Goal: Task Accomplishment & Management: Use online tool/utility

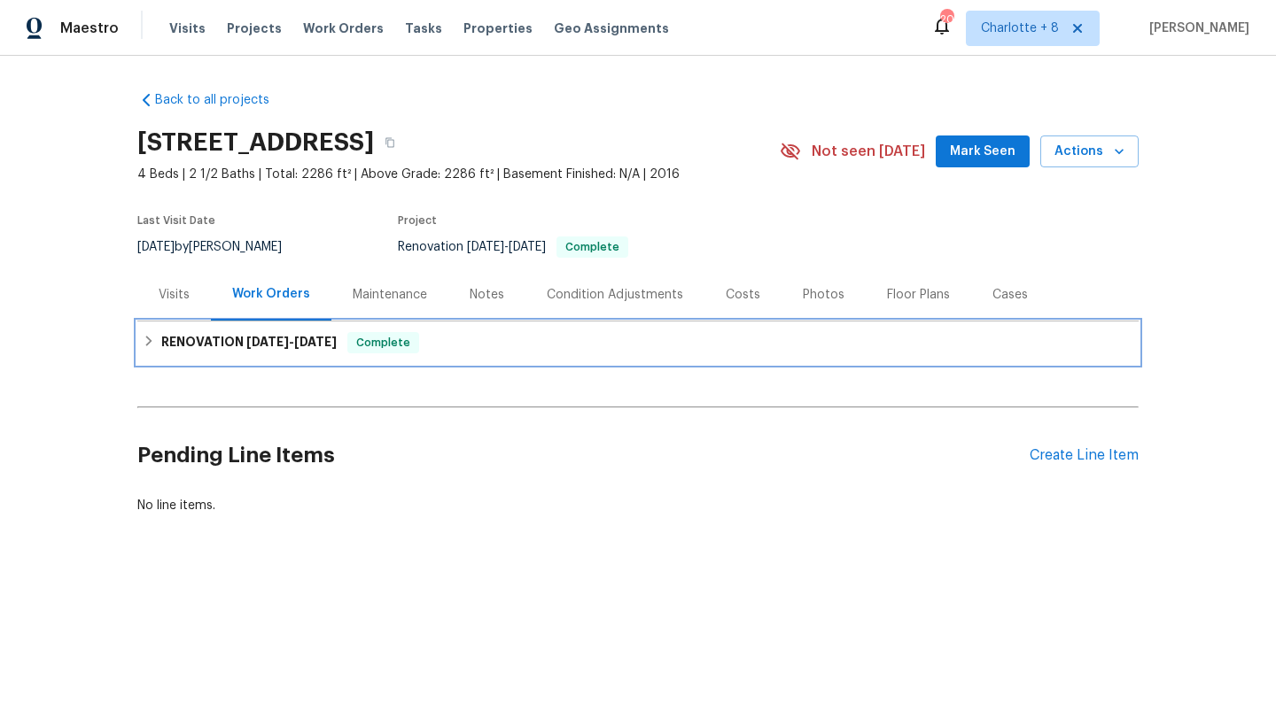
click at [374, 340] on span "Complete" at bounding box center [383, 343] width 68 height 18
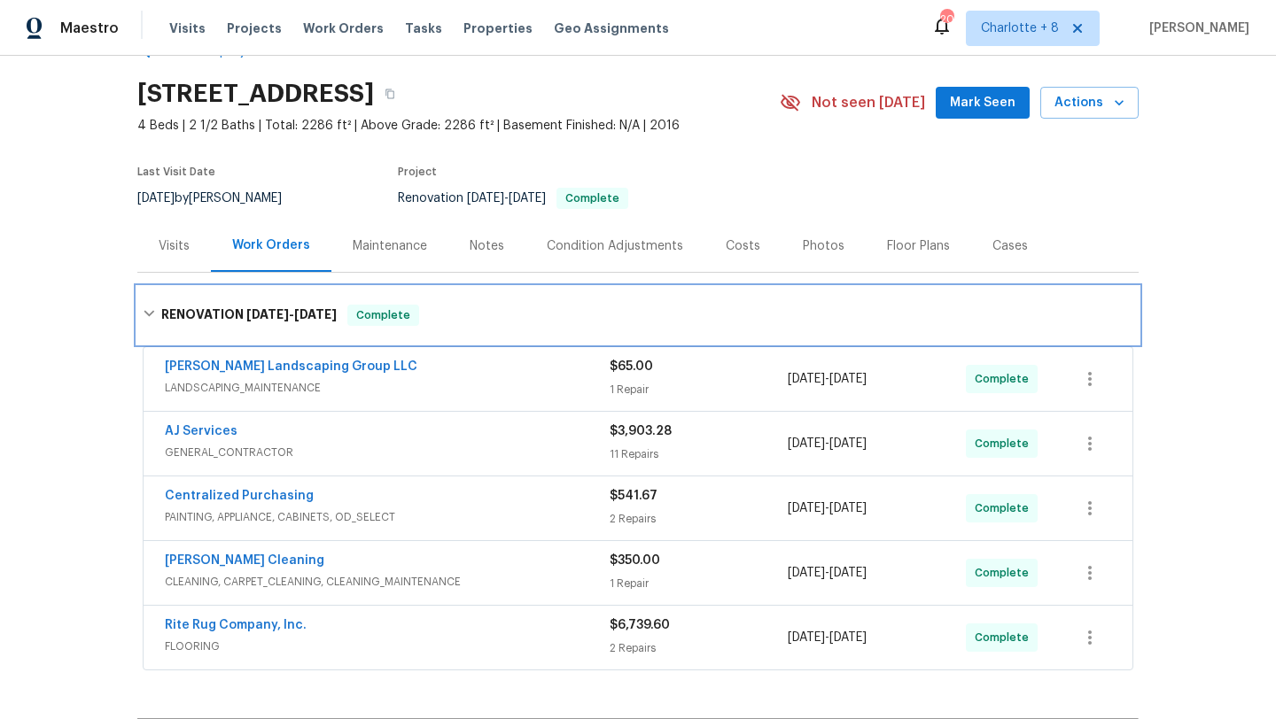
scroll to position [56, 0]
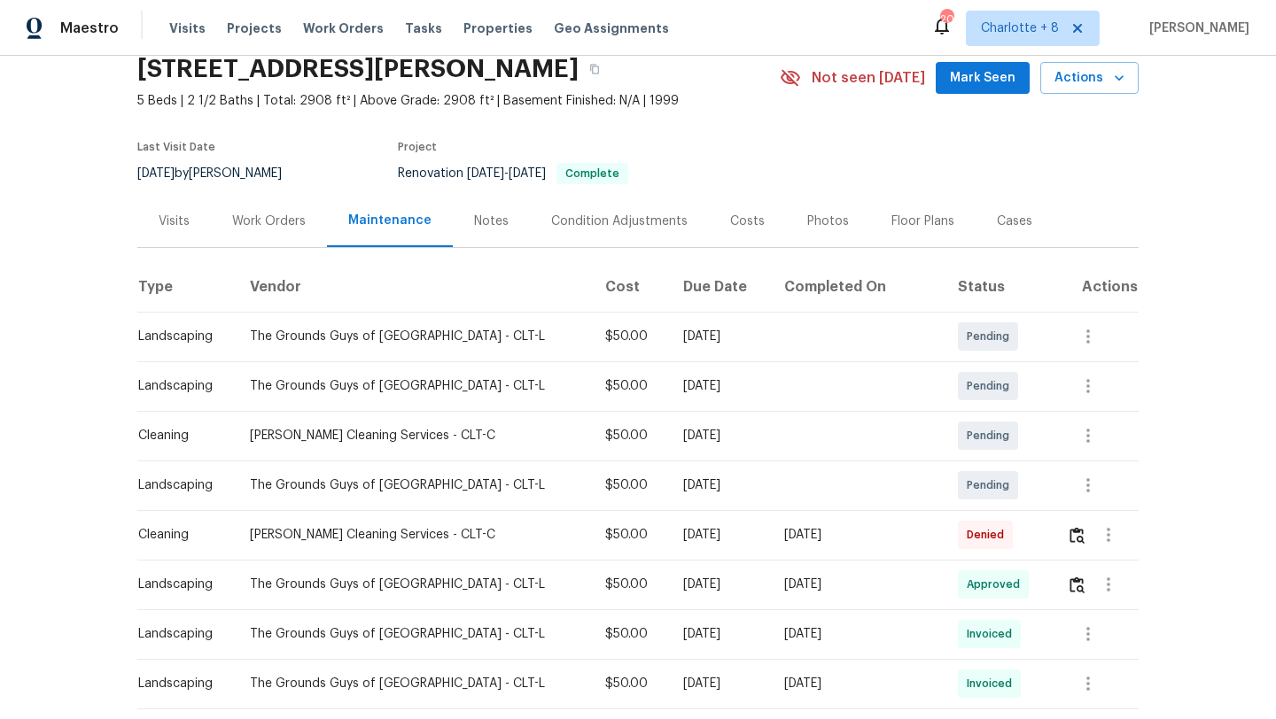
scroll to position [93, 0]
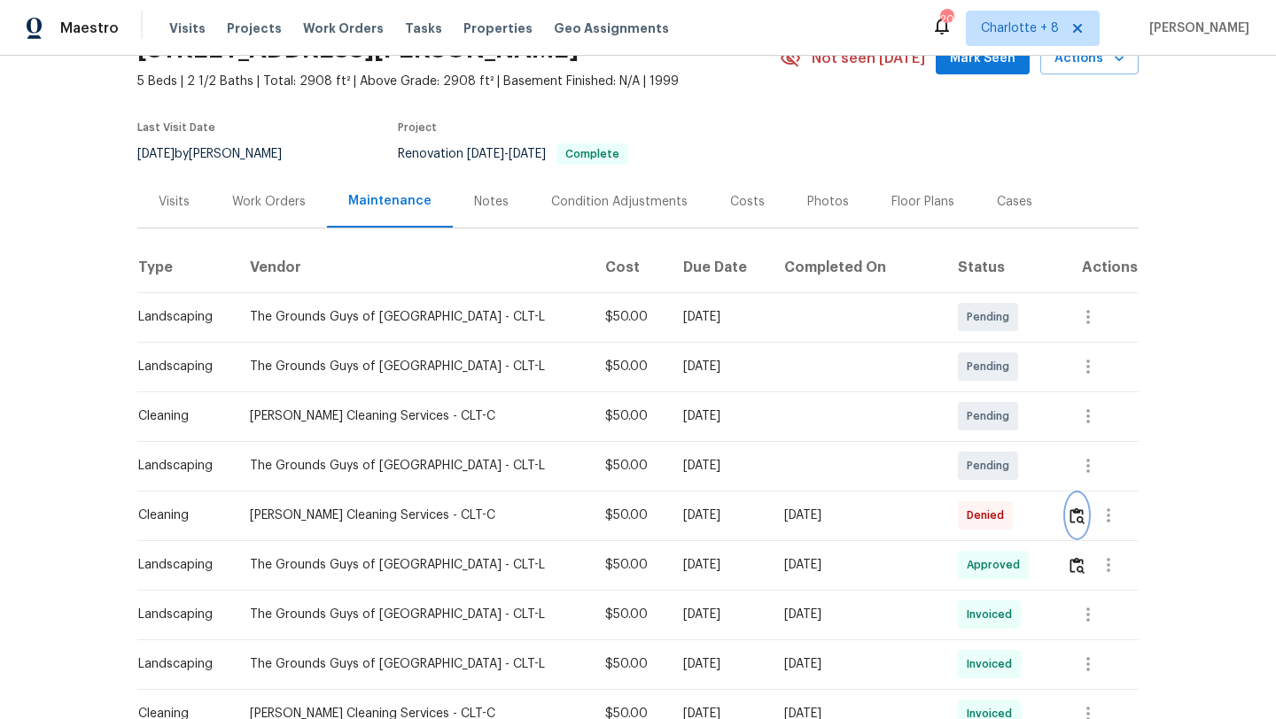
click at [1070, 515] on img "button" at bounding box center [1076, 516] width 15 height 17
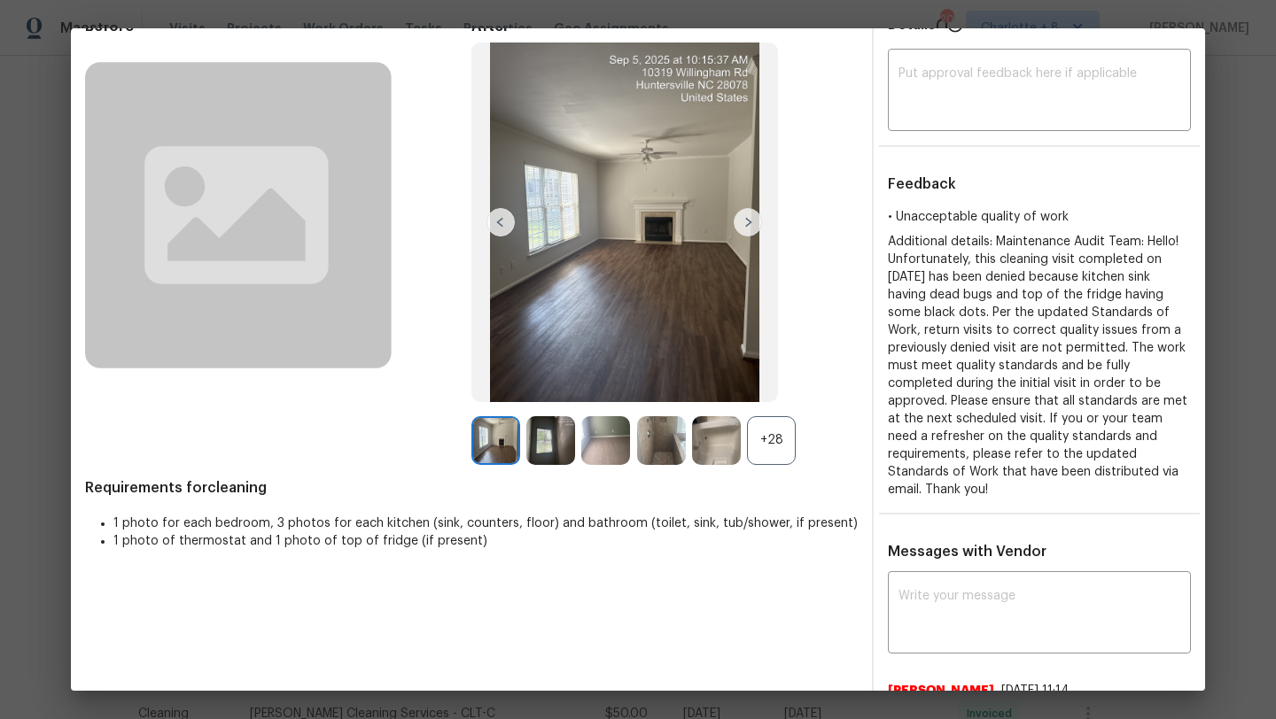
click at [777, 422] on div "+28" at bounding box center [771, 440] width 49 height 49
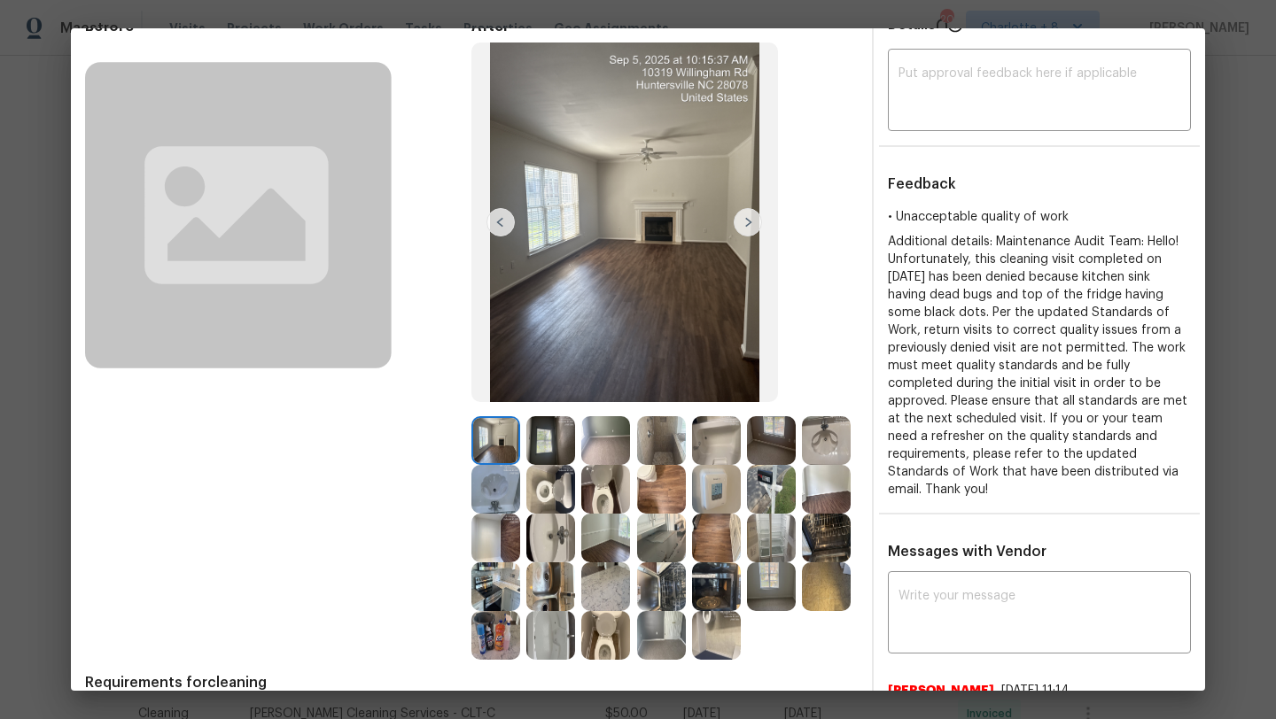
click at [704, 503] on img at bounding box center [716, 489] width 49 height 49
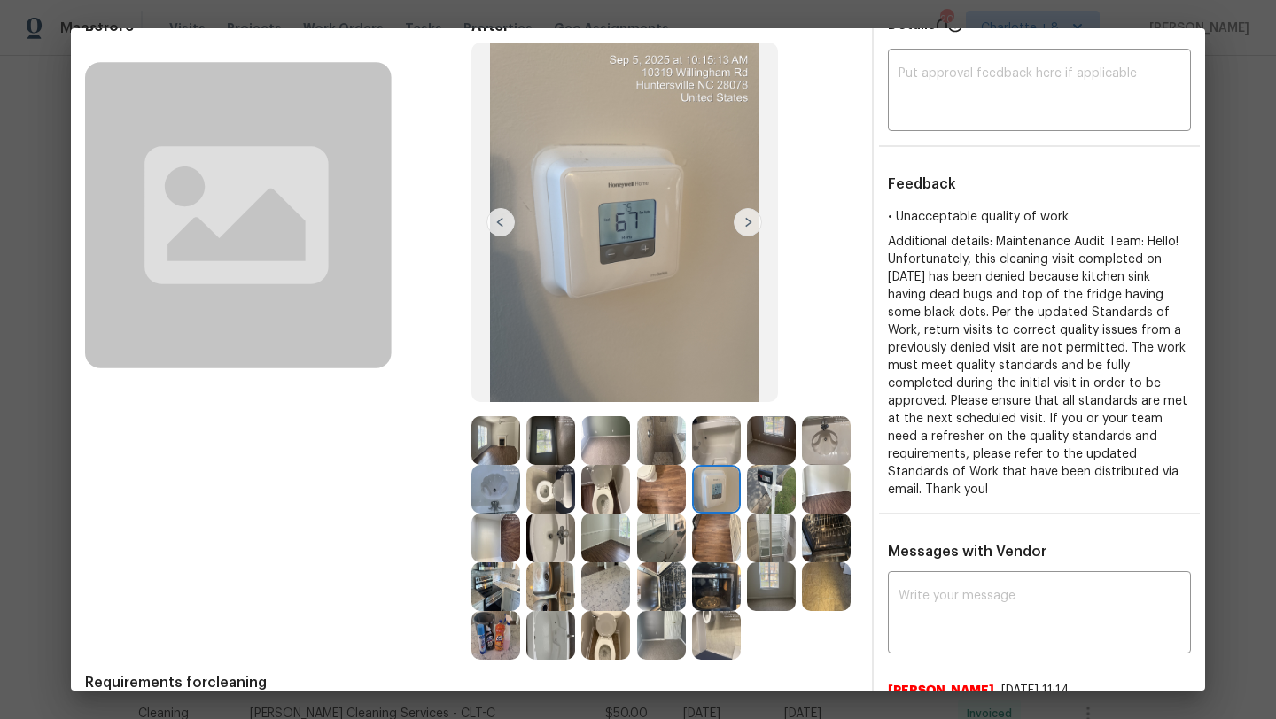
click at [834, 455] on img at bounding box center [826, 440] width 49 height 49
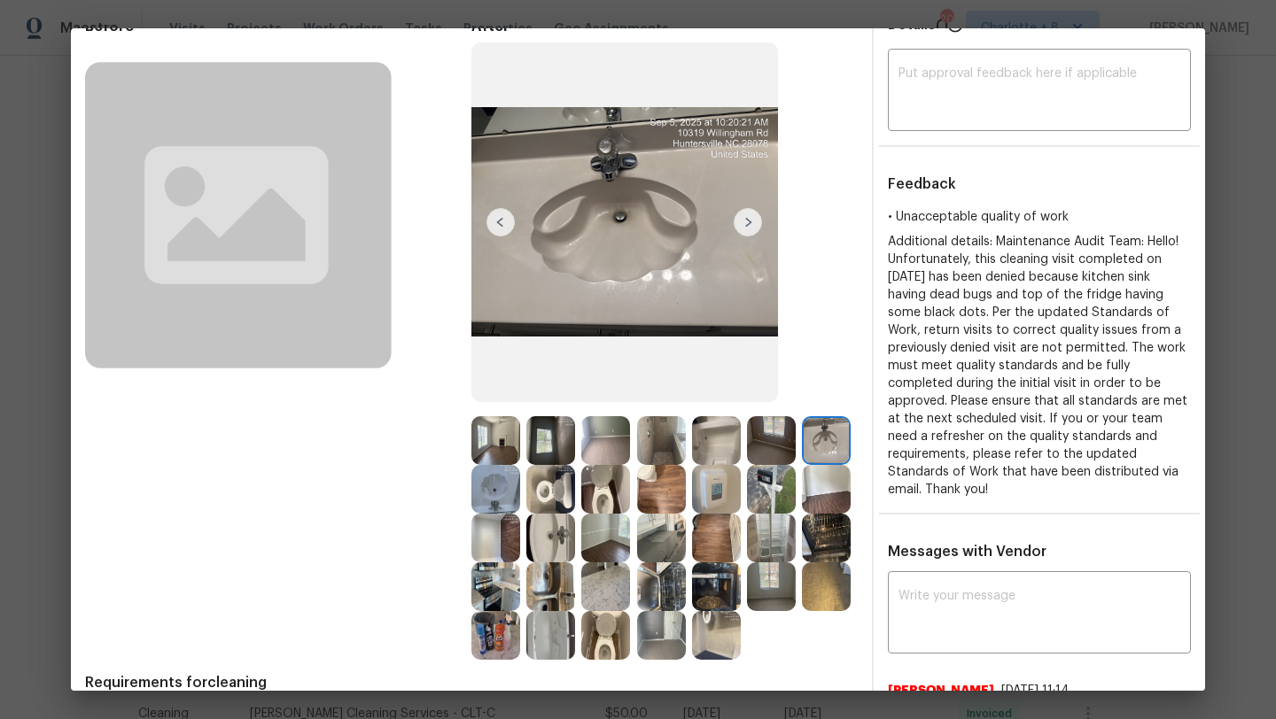
click at [638, 580] on img at bounding box center [661, 587] width 49 height 49
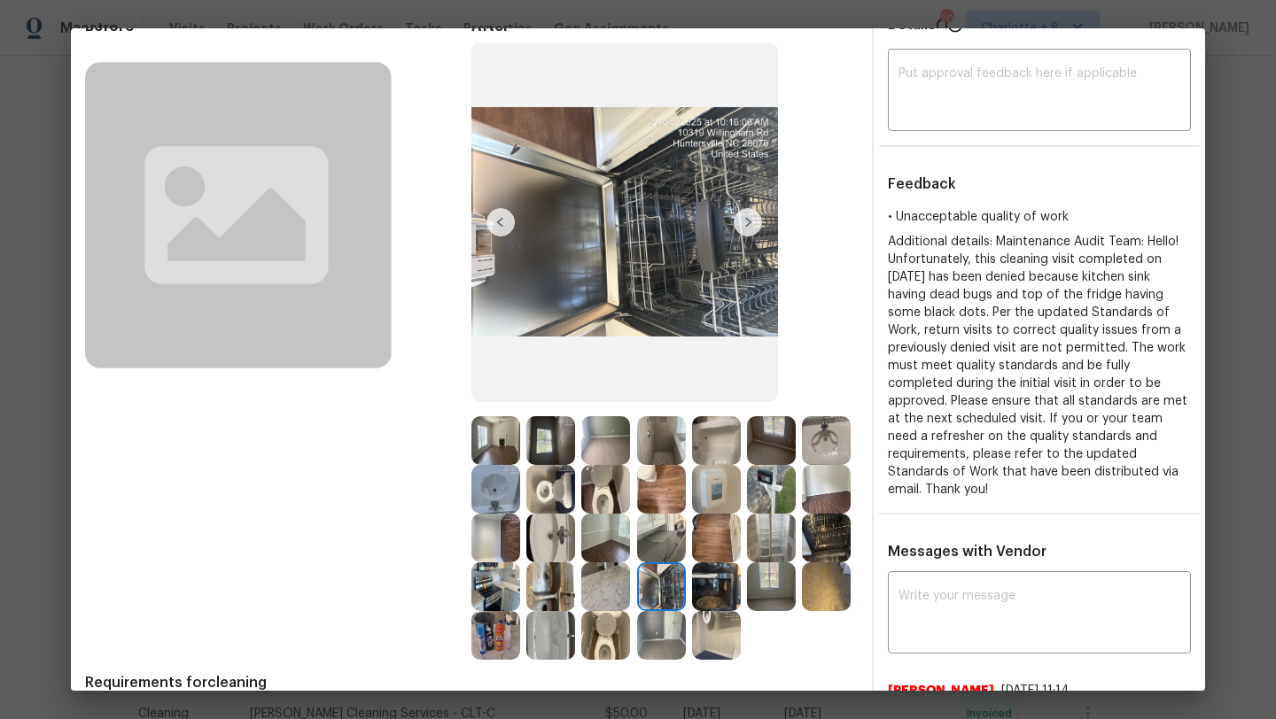
click at [555, 583] on img at bounding box center [550, 587] width 49 height 49
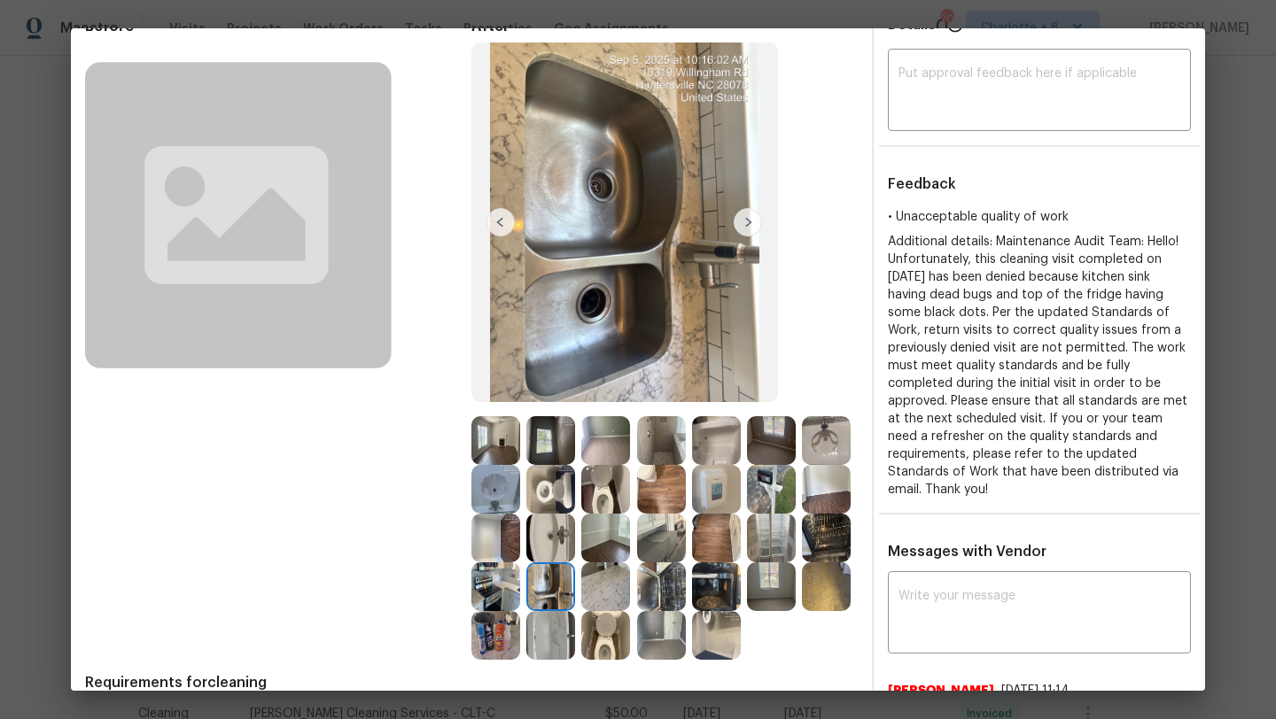
click at [555, 583] on img at bounding box center [550, 587] width 49 height 49
click at [716, 587] on img at bounding box center [716, 587] width 49 height 49
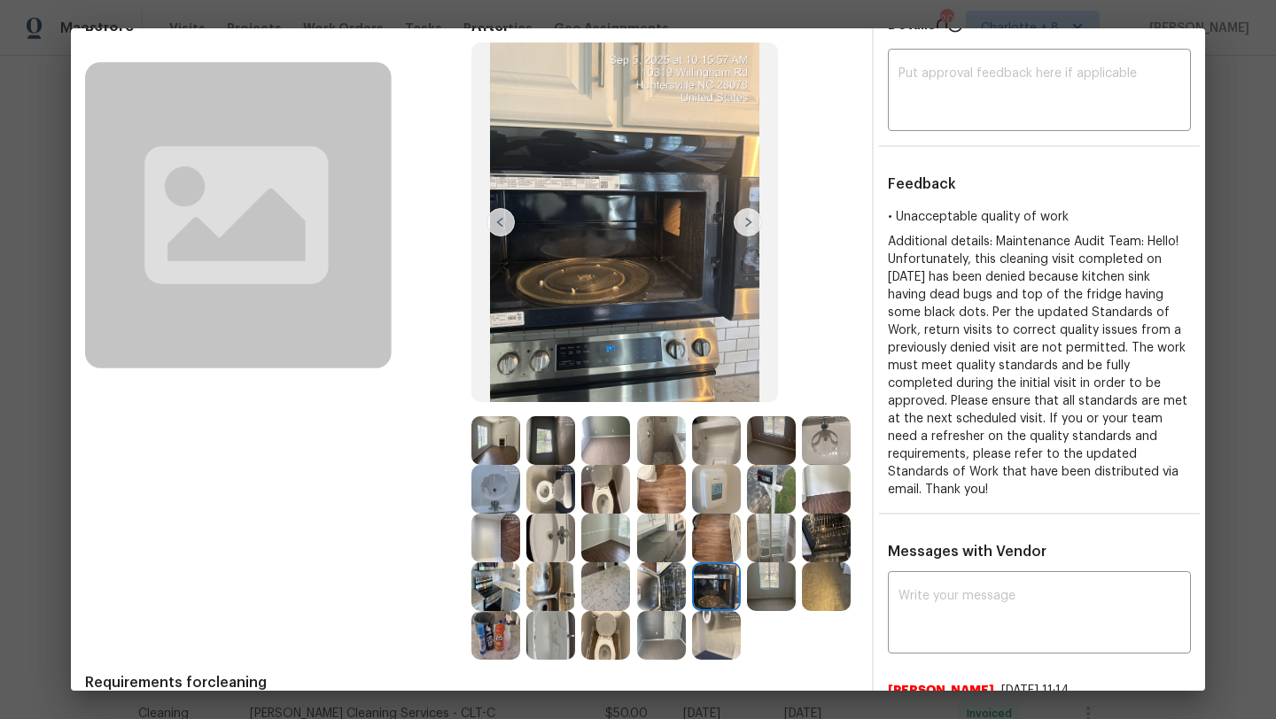
click at [716, 587] on img at bounding box center [716, 587] width 49 height 49
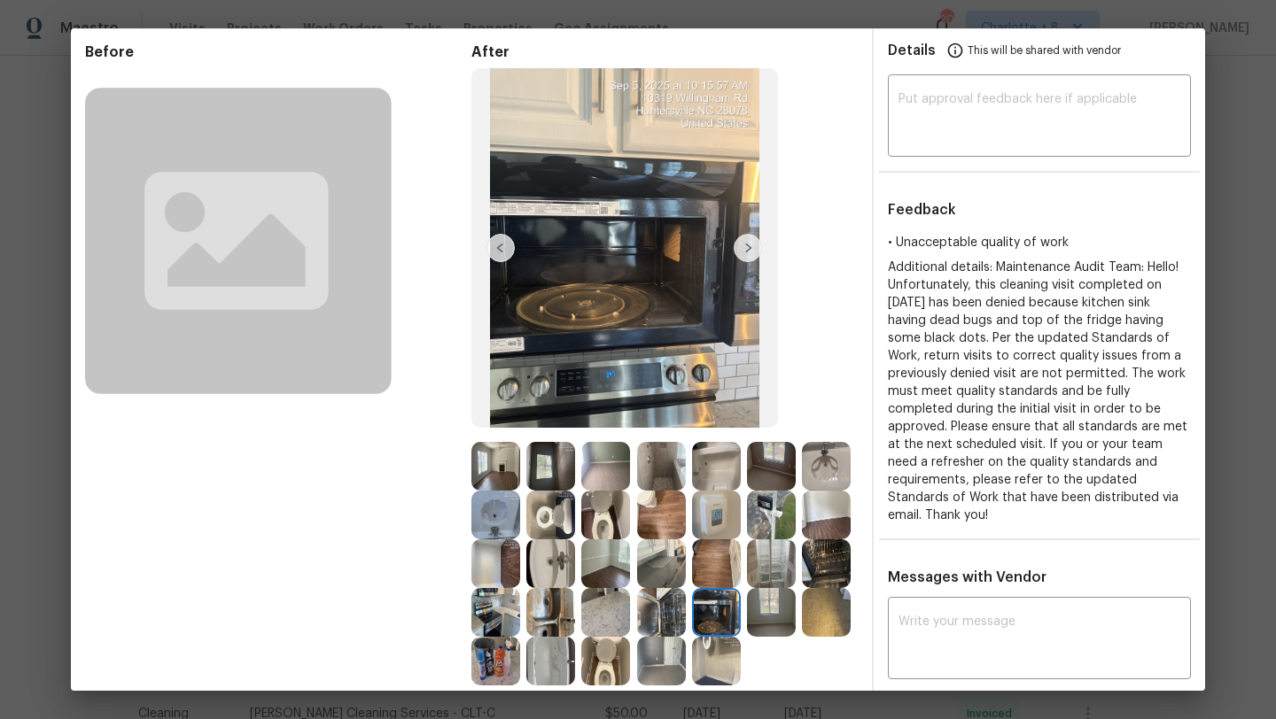
scroll to position [146, 0]
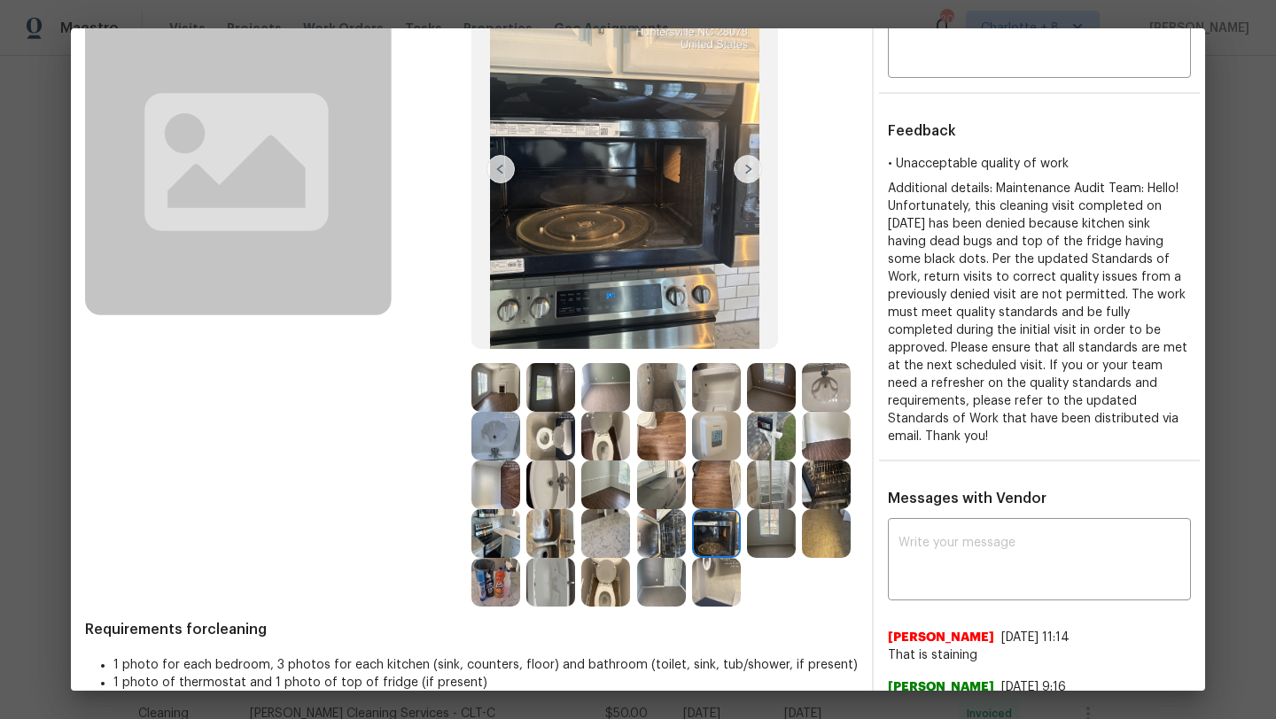
click at [728, 536] on img at bounding box center [716, 533] width 49 height 49
click at [687, 578] on div at bounding box center [664, 582] width 55 height 49
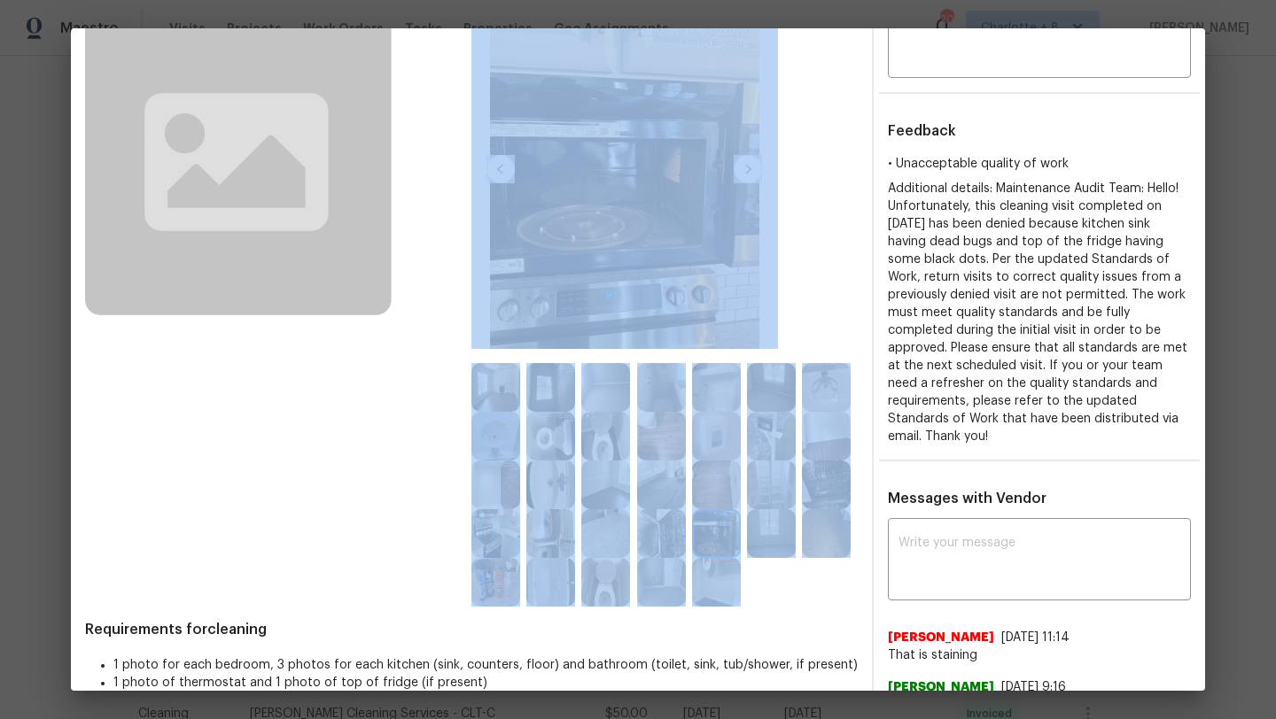
click at [687, 578] on div at bounding box center [664, 582] width 55 height 49
click at [715, 578] on img at bounding box center [716, 582] width 49 height 49
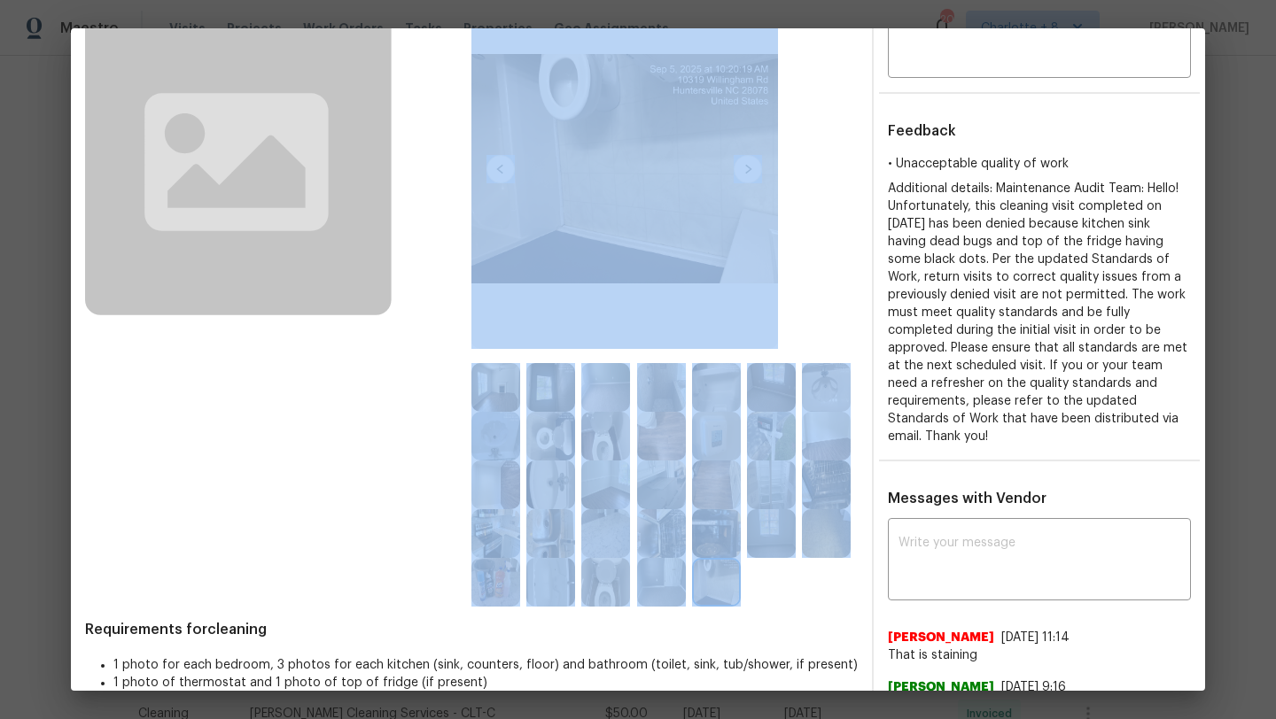
click at [712, 590] on img at bounding box center [716, 582] width 49 height 49
click at [714, 524] on img at bounding box center [716, 533] width 49 height 49
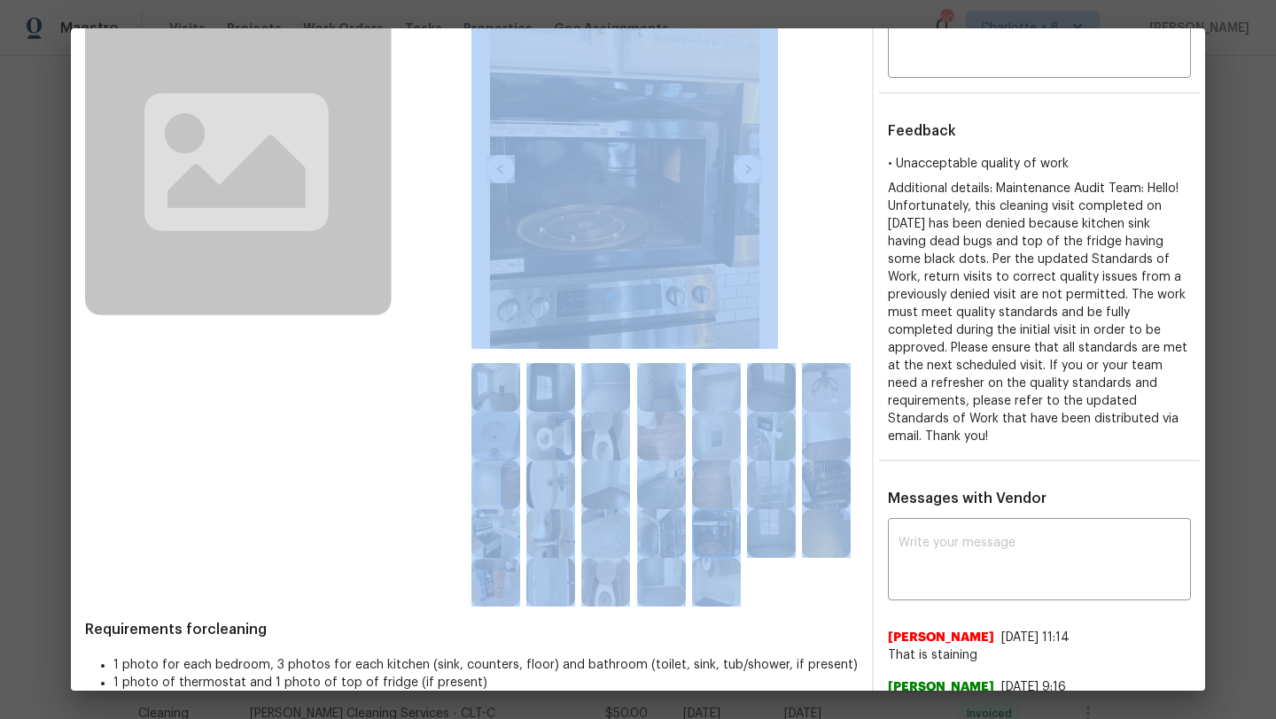
click at [795, 552] on img at bounding box center [771, 533] width 49 height 49
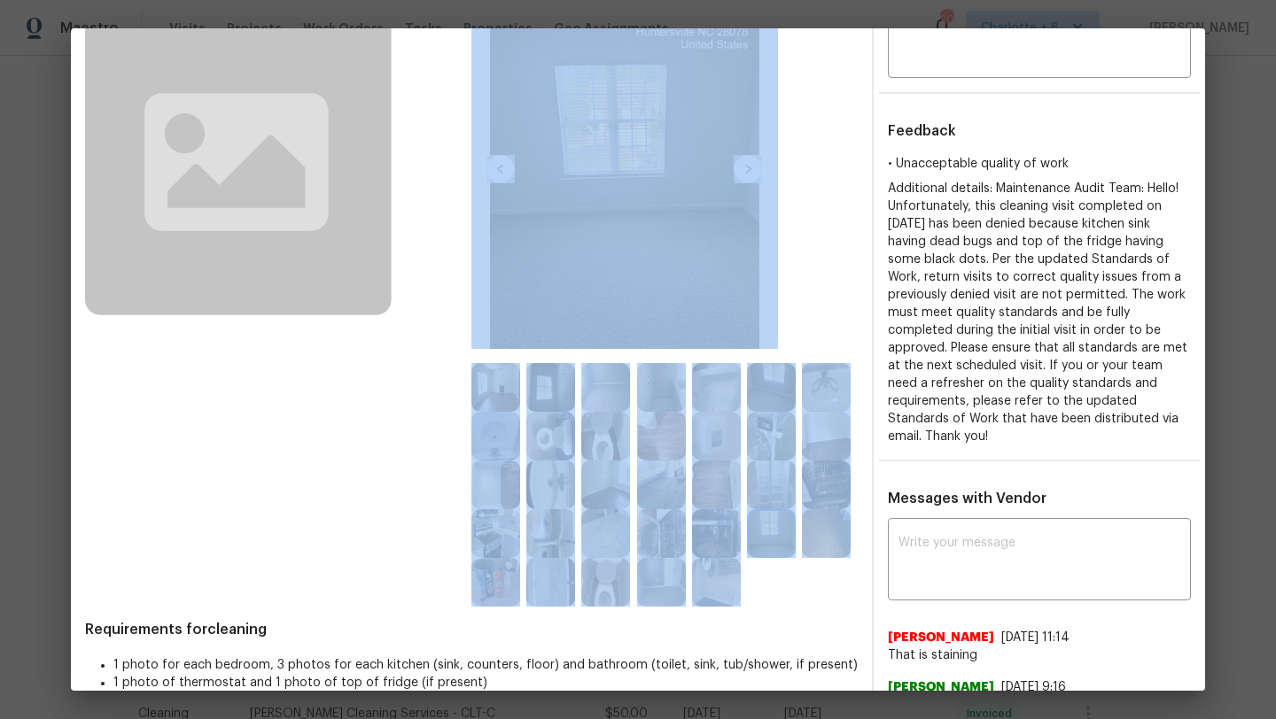
click at [806, 600] on div at bounding box center [664, 485] width 386 height 244
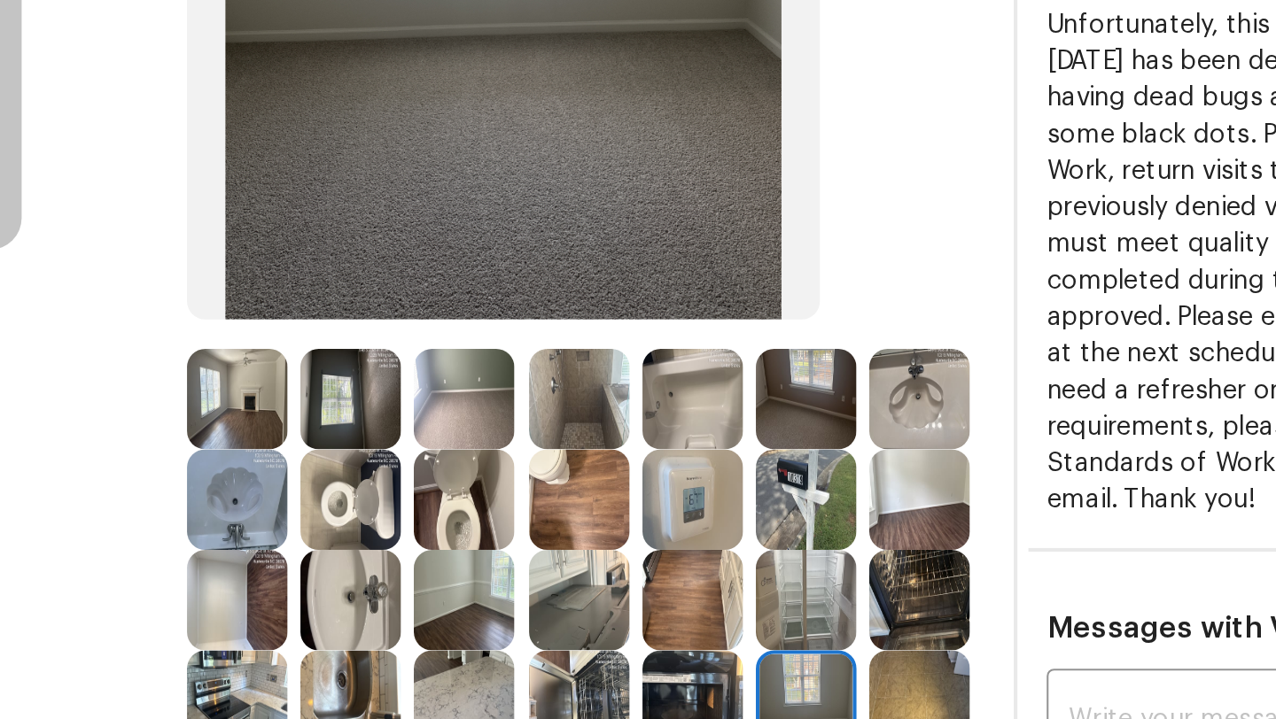
click at [673, 502] on img at bounding box center [661, 485] width 49 height 49
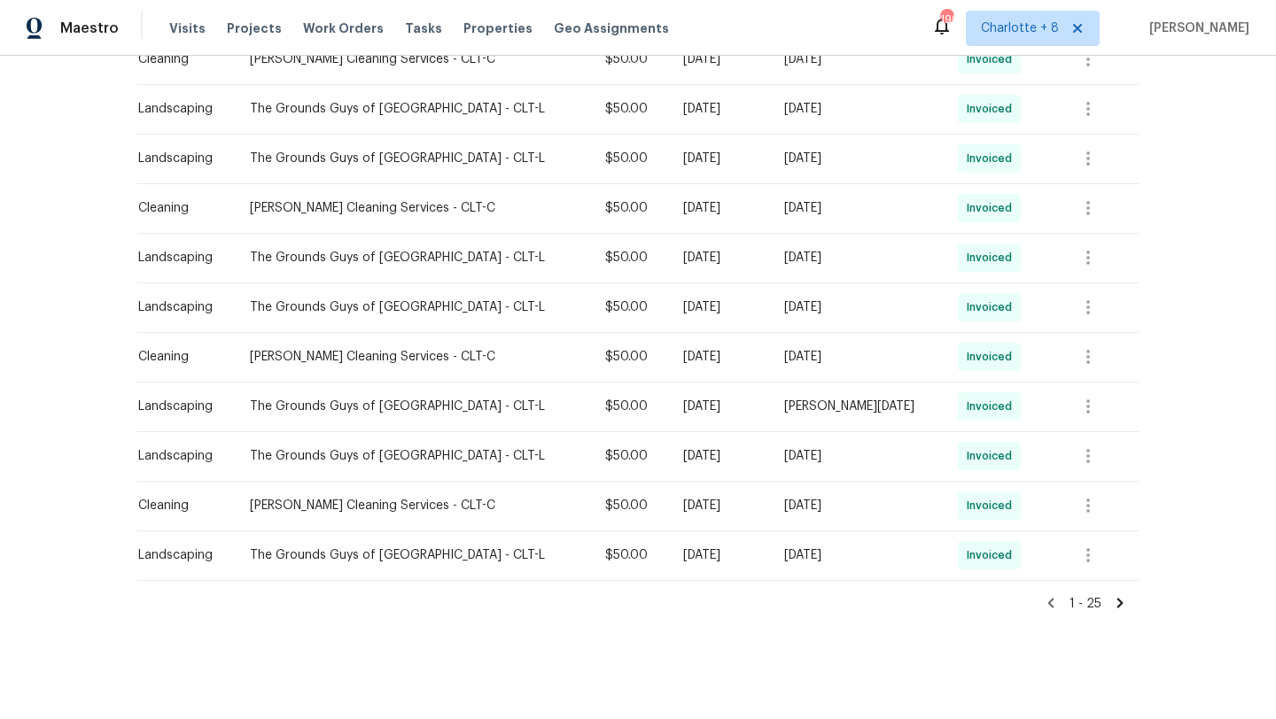
scroll to position [0, 0]
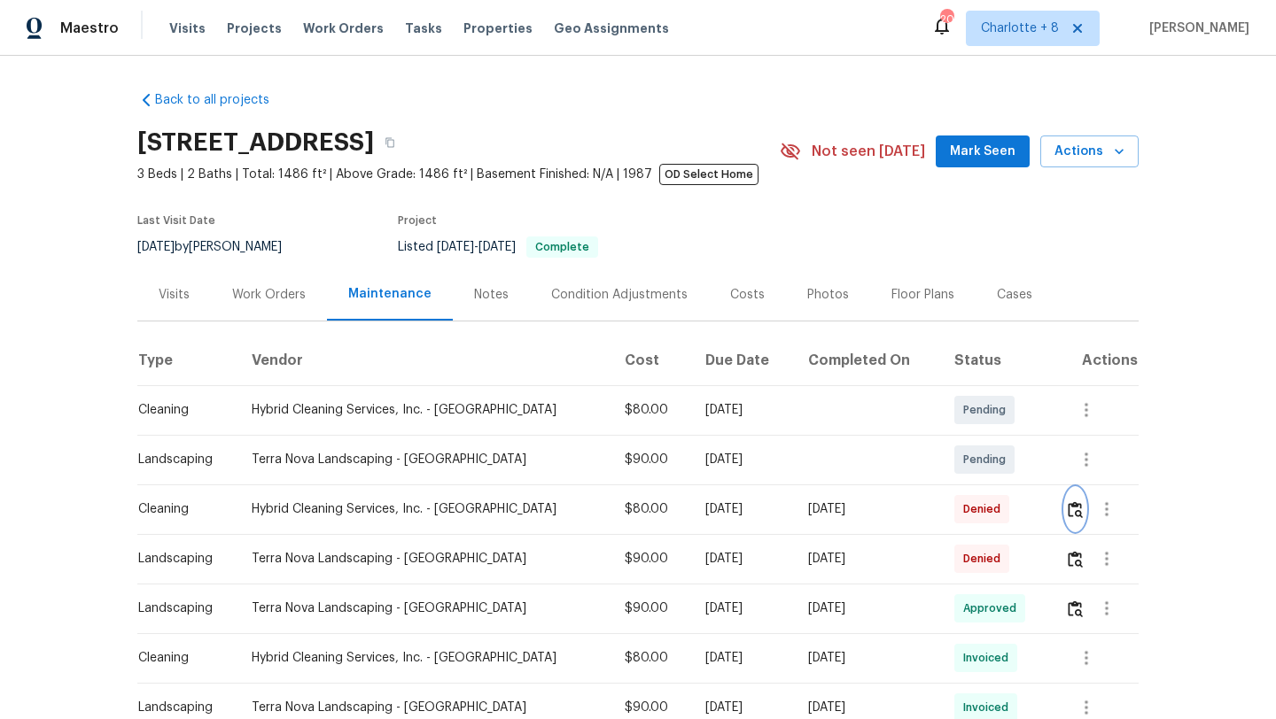
click at [1067, 516] on img "button" at bounding box center [1074, 509] width 15 height 17
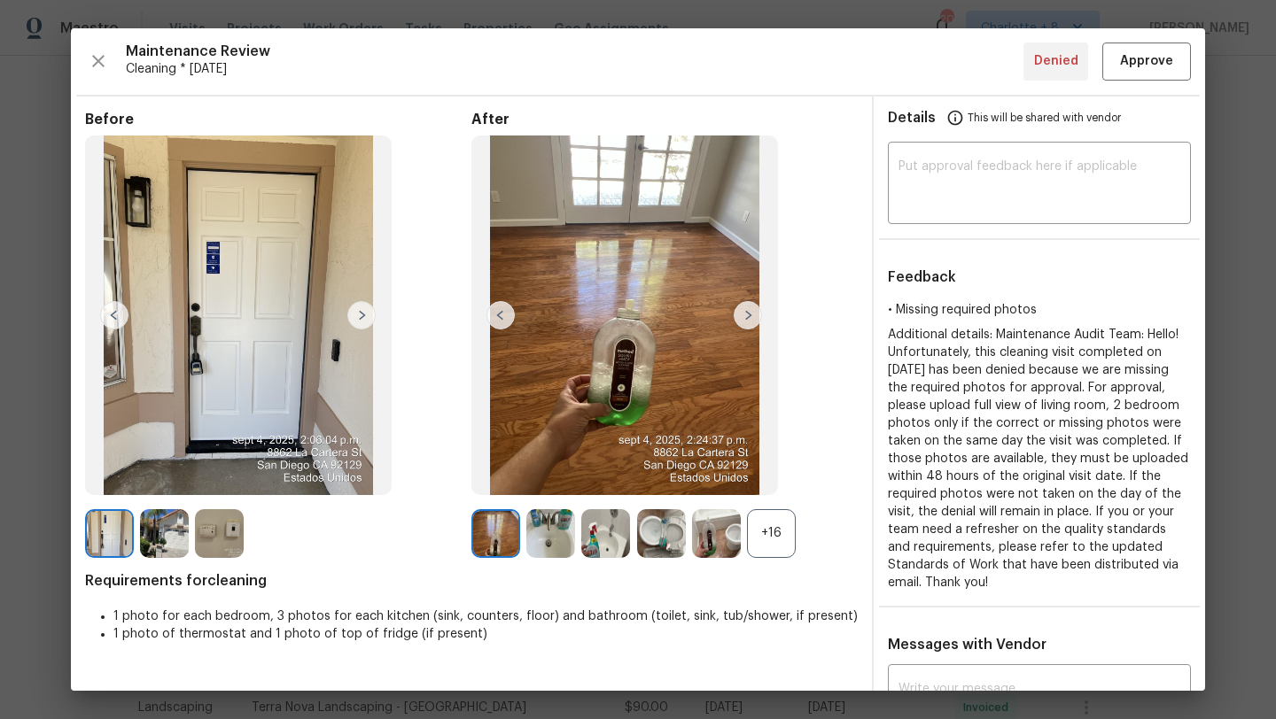
click at [772, 521] on div "+16" at bounding box center [771, 533] width 49 height 49
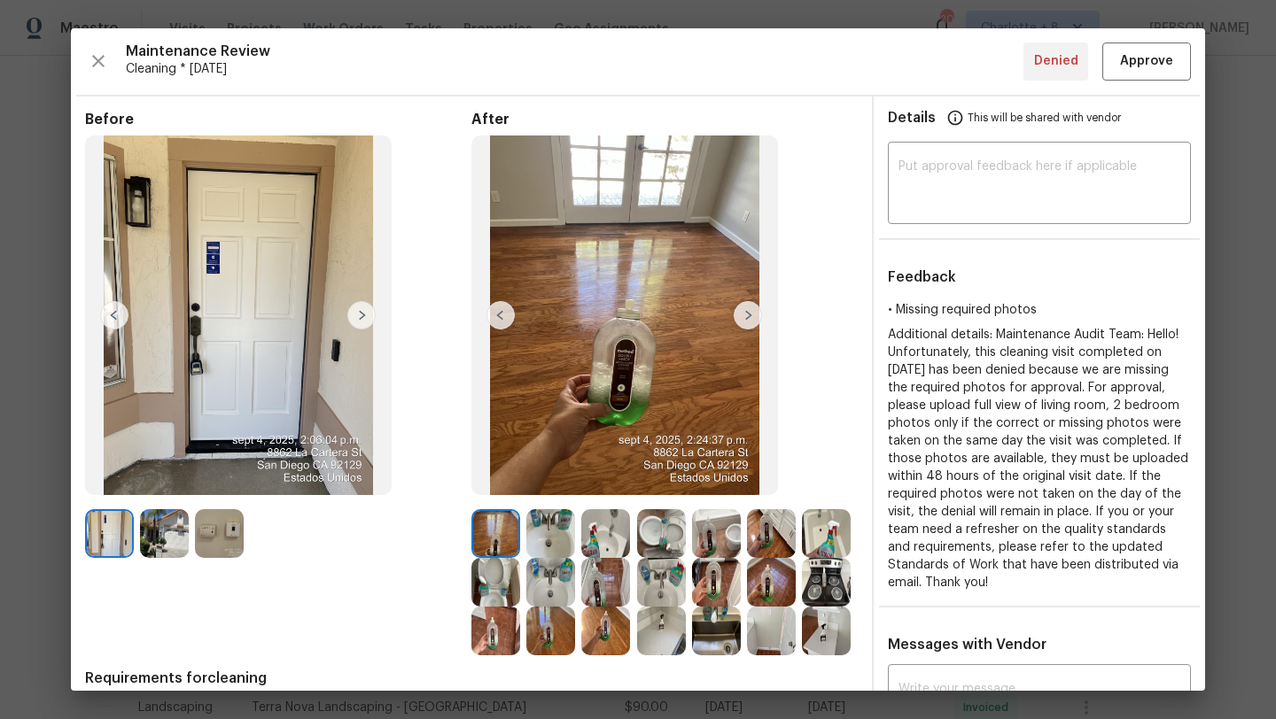
click at [160, 538] on img at bounding box center [164, 533] width 49 height 49
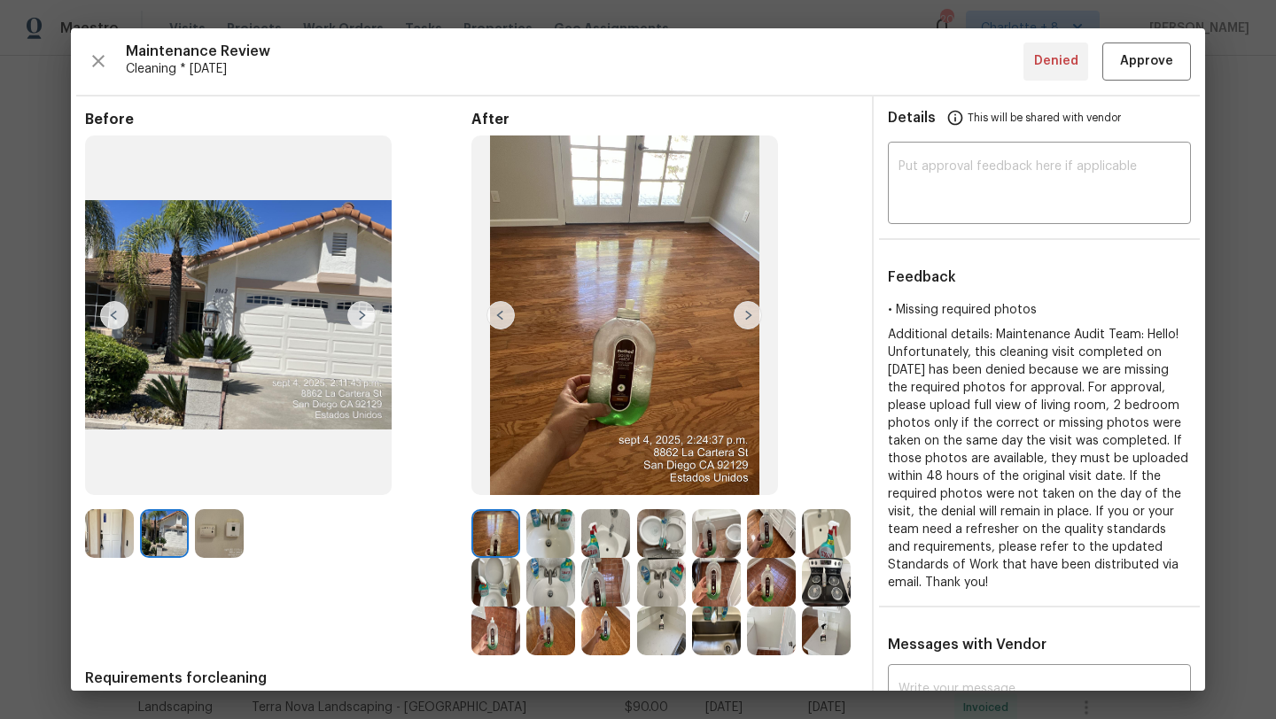
click at [189, 537] on div at bounding box center [167, 533] width 55 height 49
click at [538, 531] on img at bounding box center [550, 533] width 49 height 49
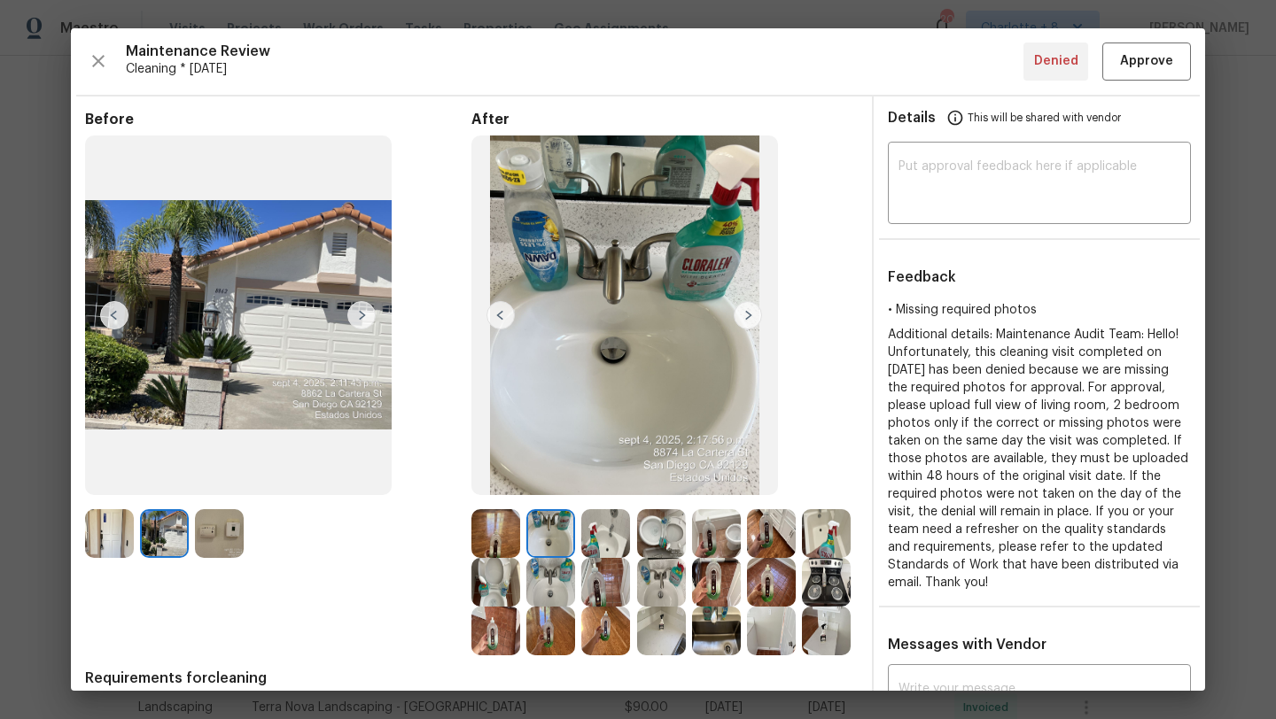
click at [602, 531] on img at bounding box center [605, 533] width 49 height 49
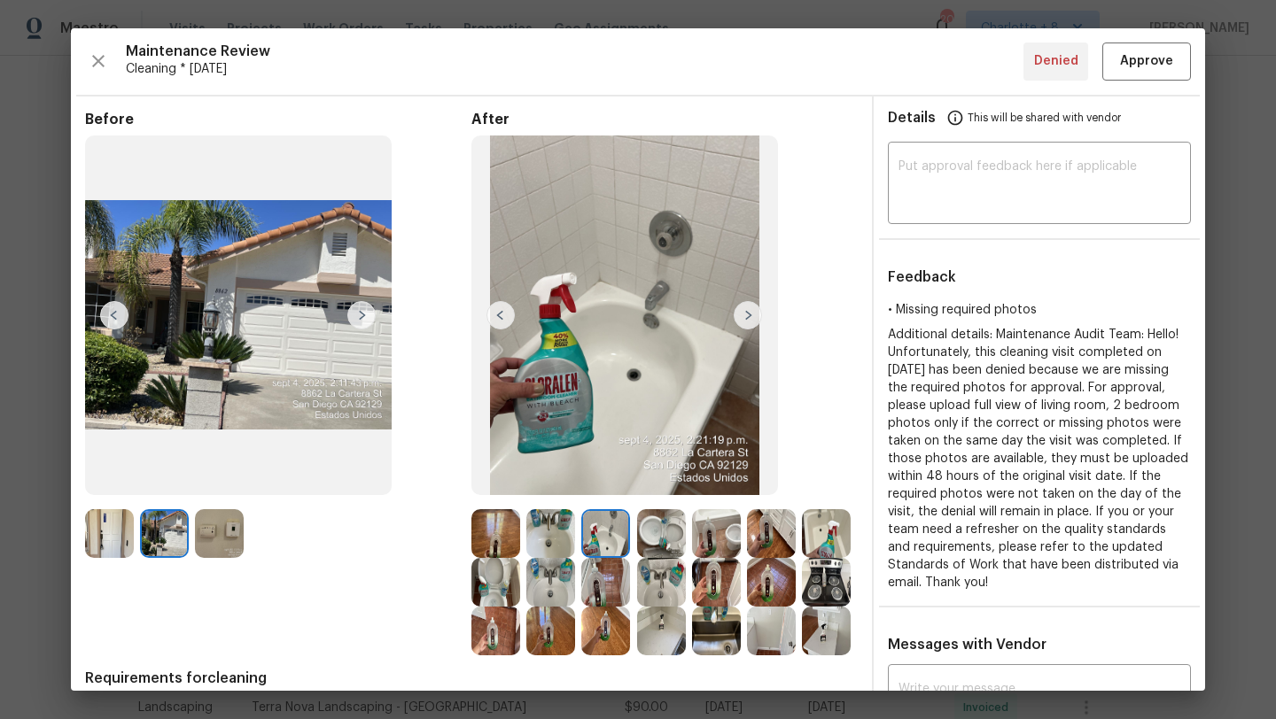
click at [602, 531] on img at bounding box center [605, 533] width 49 height 49
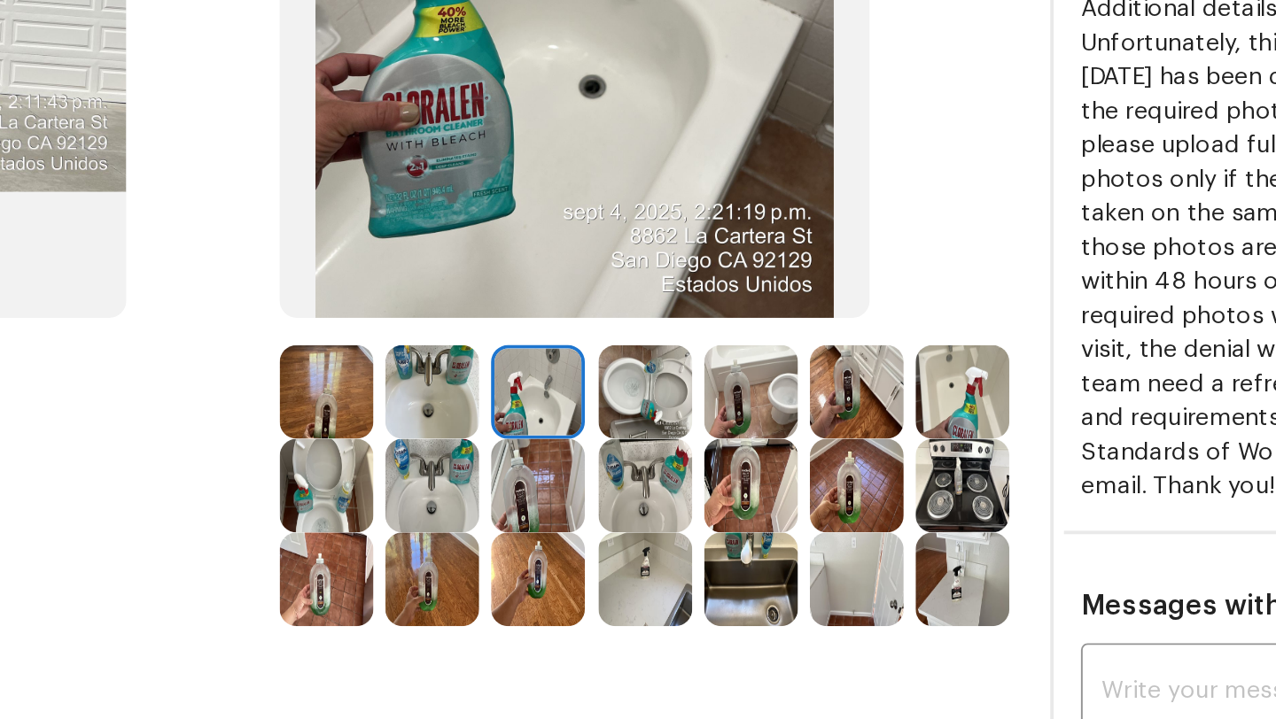
scroll to position [65, 0]
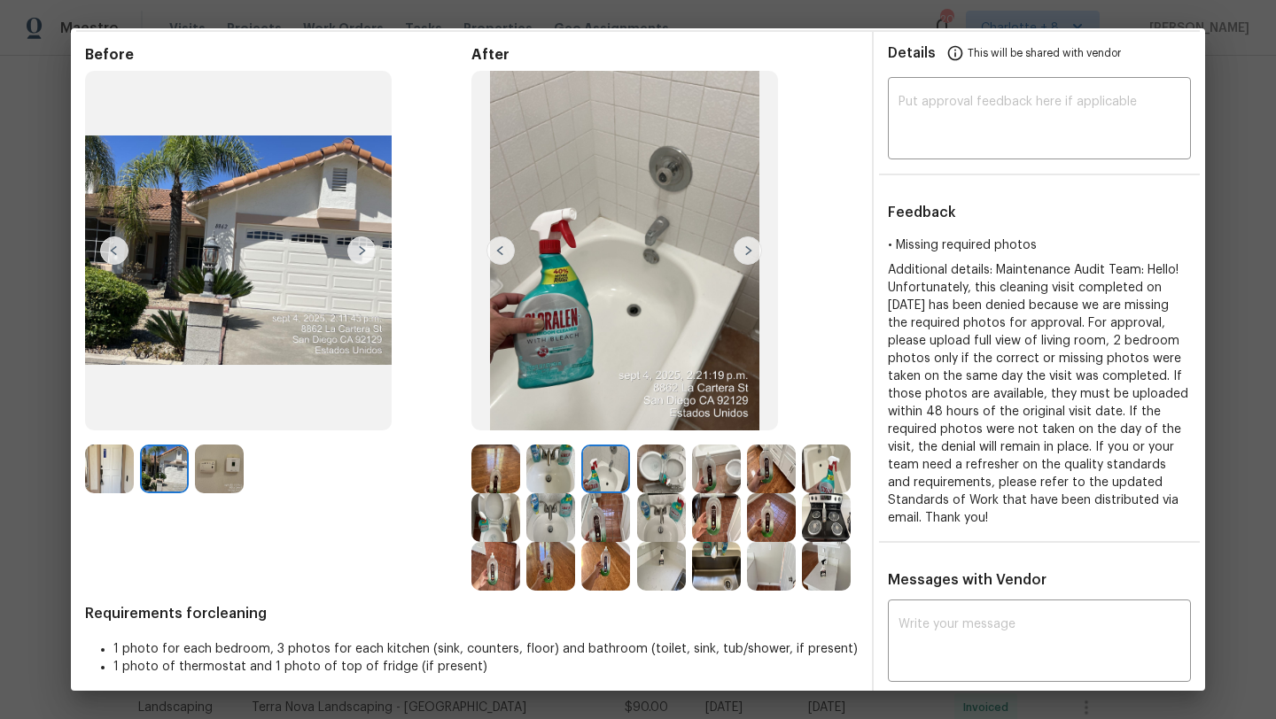
click at [759, 555] on img at bounding box center [771, 566] width 49 height 49
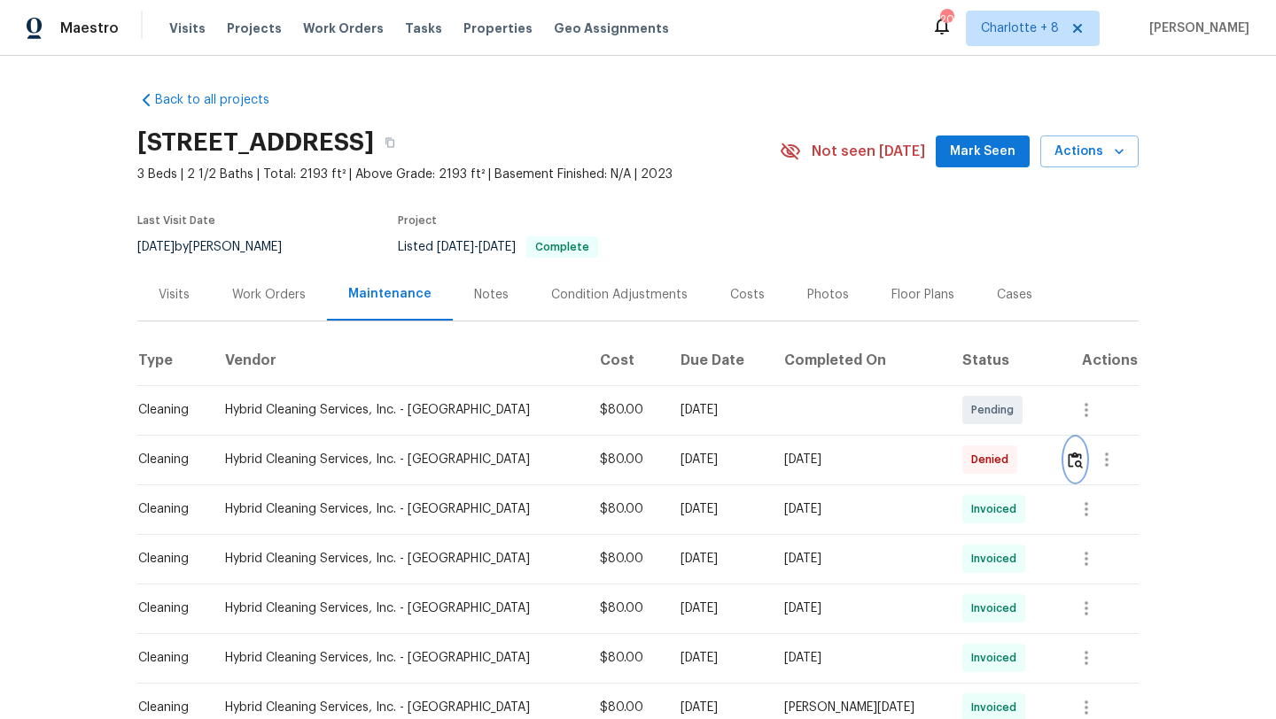
click at [1065, 449] on button "button" at bounding box center [1075, 459] width 20 height 43
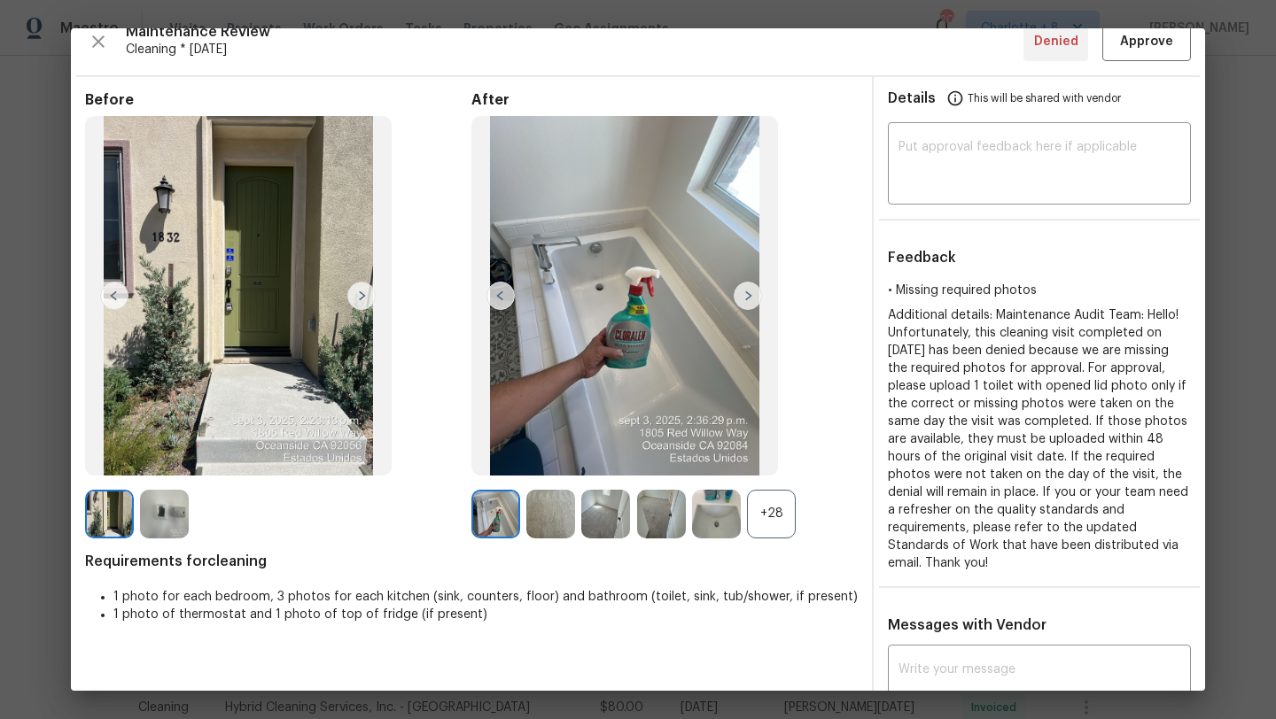
scroll to position [27, 0]
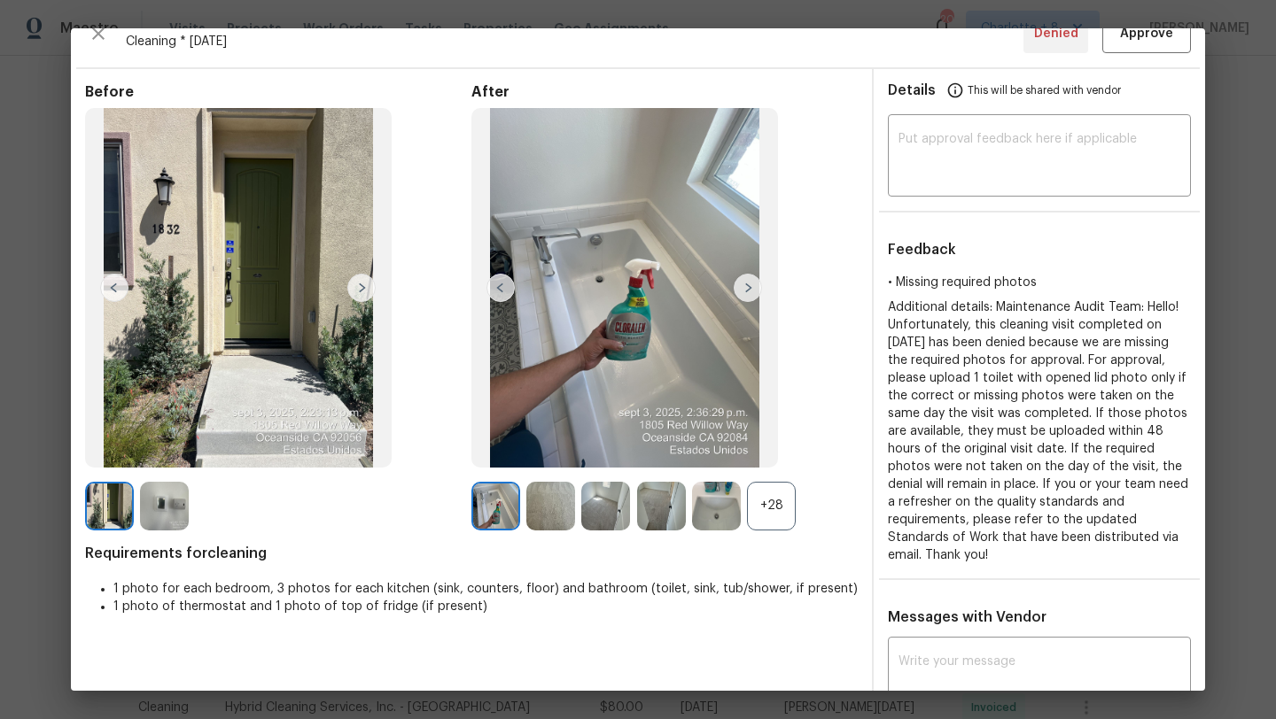
click at [775, 501] on div "+28" at bounding box center [771, 506] width 49 height 49
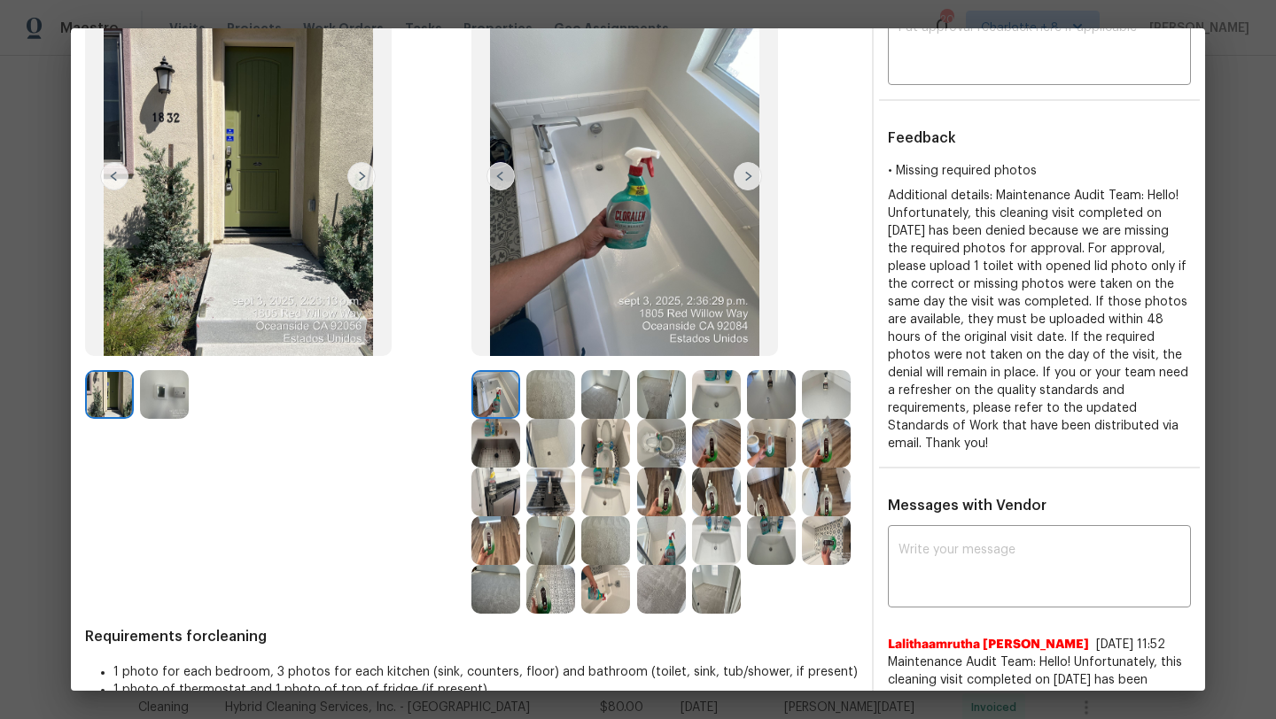
scroll to position [143, 0]
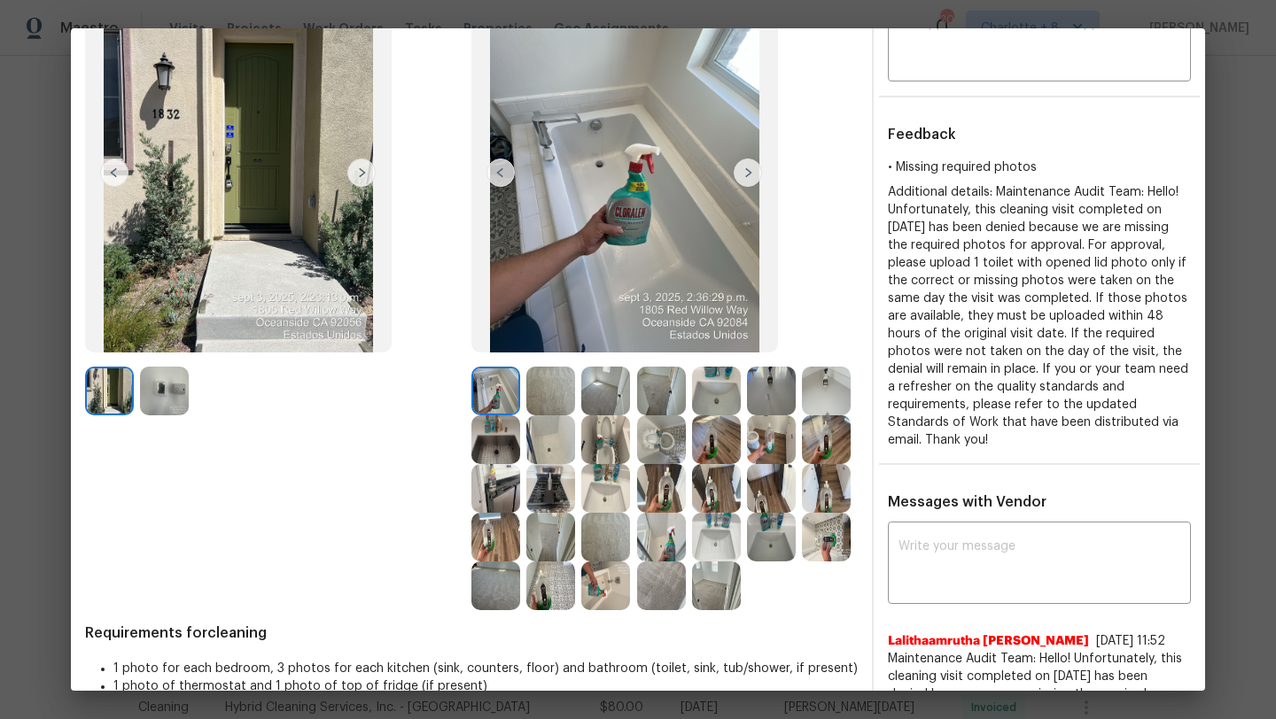
click at [657, 431] on img at bounding box center [661, 439] width 49 height 49
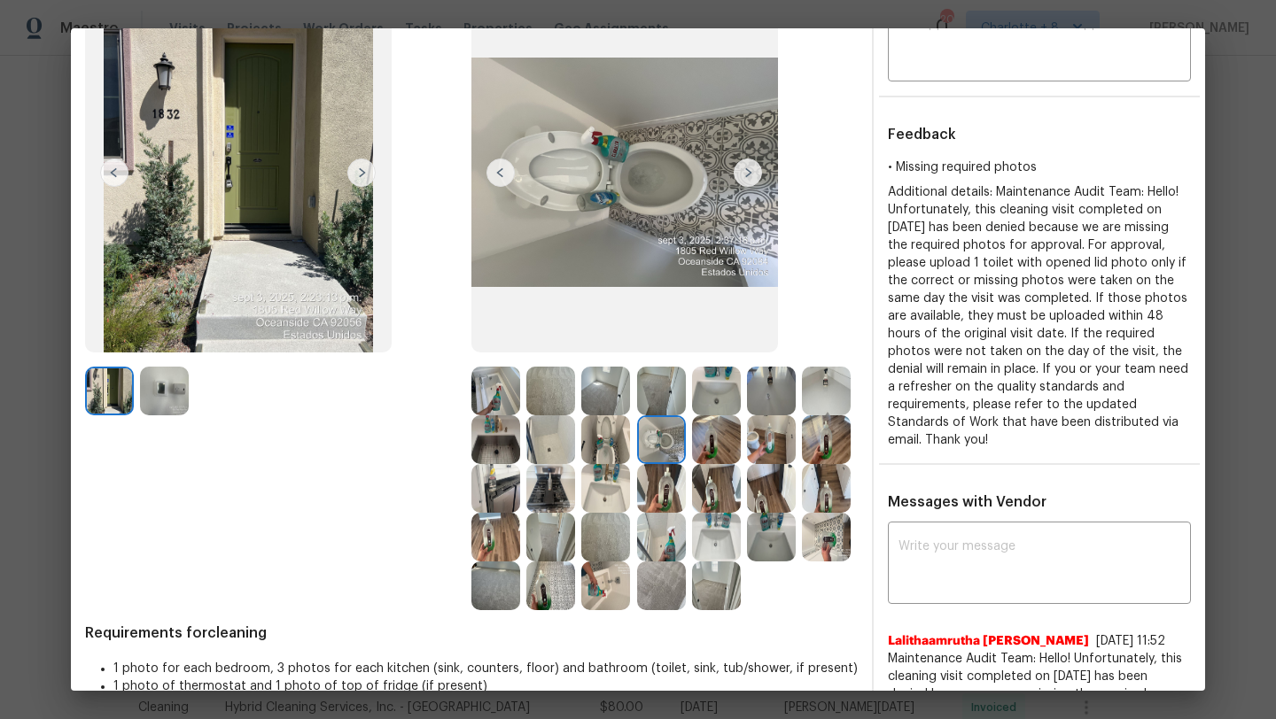
click at [617, 438] on img at bounding box center [605, 439] width 49 height 49
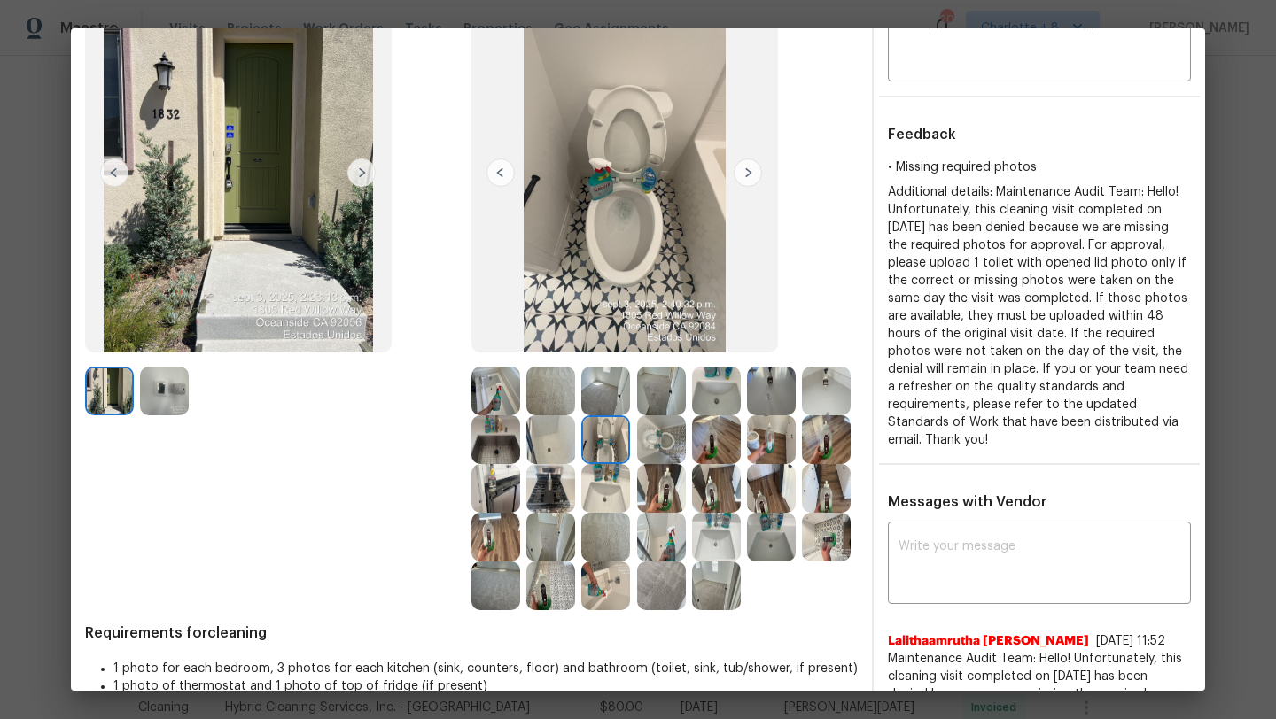
click at [652, 423] on img at bounding box center [661, 439] width 49 height 49
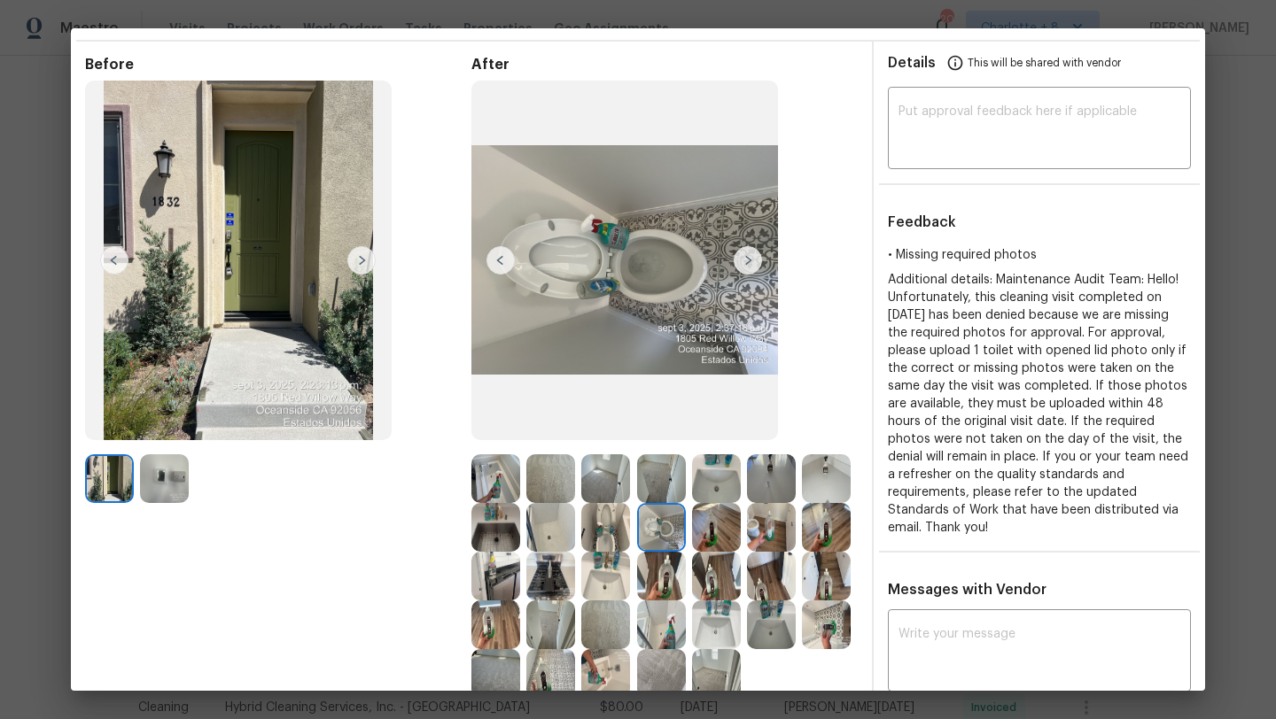
scroll to position [0, 0]
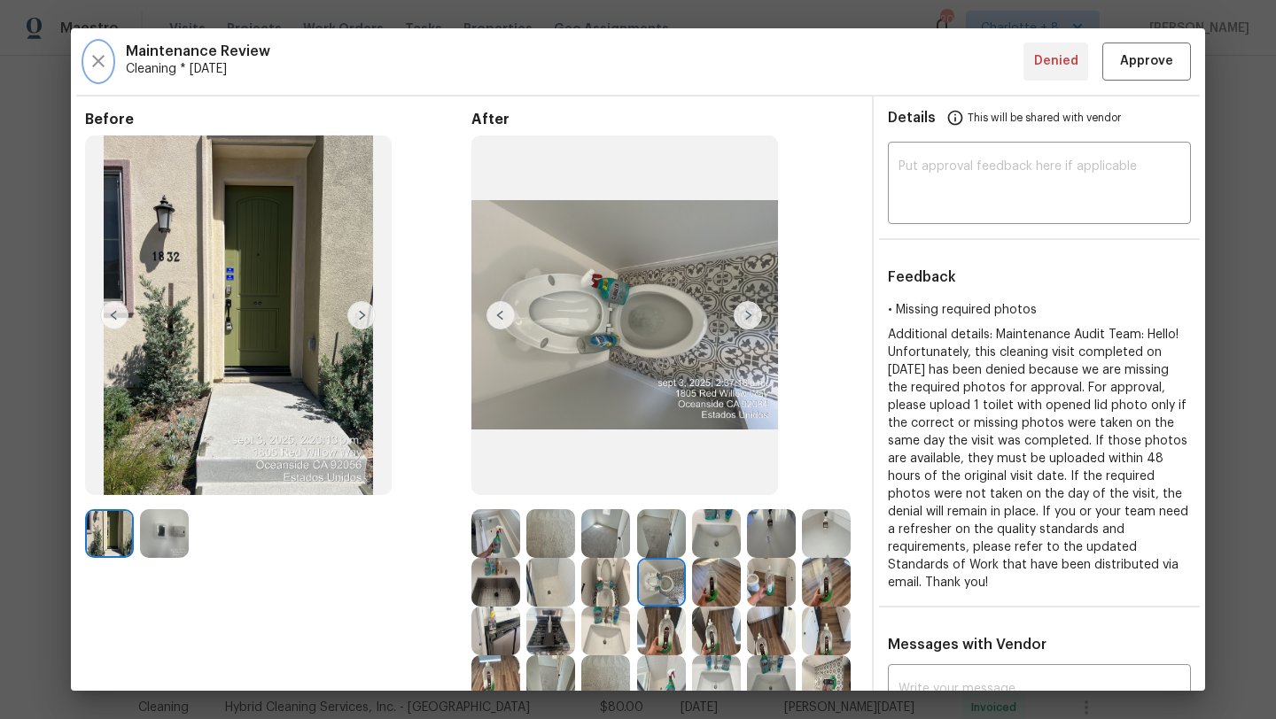
click at [98, 66] on icon "button" at bounding box center [98, 60] width 21 height 21
